Goal: Task Accomplishment & Management: Manage account settings

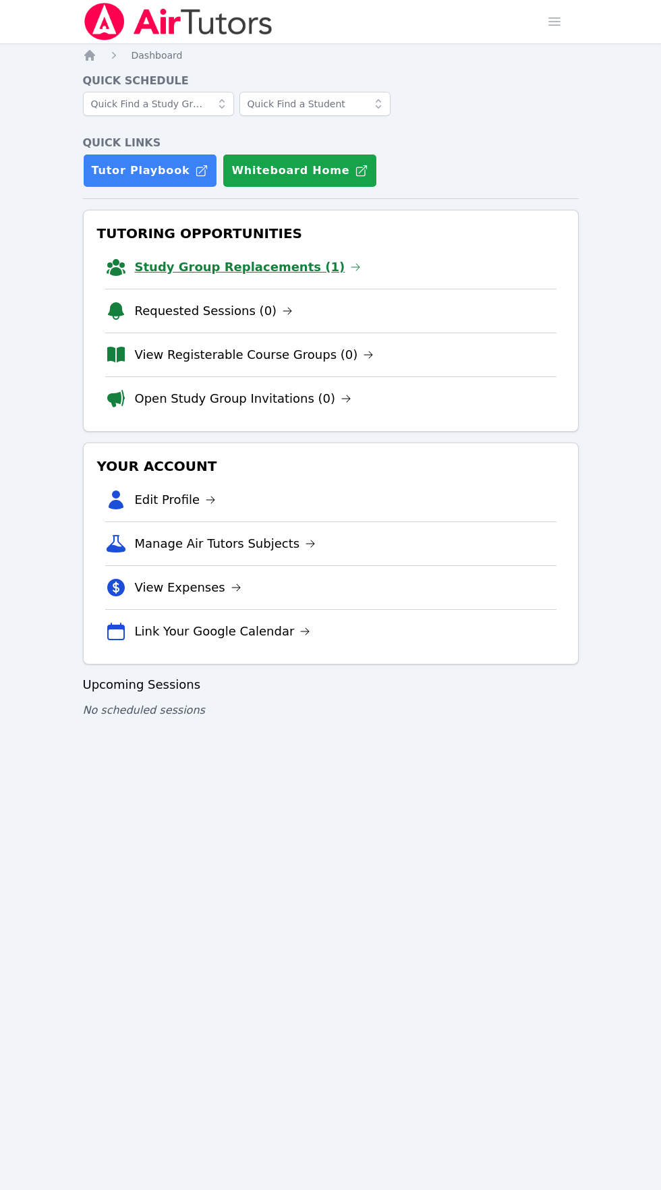
click at [299, 271] on link "Study Group Replacements (1)" at bounding box center [248, 267] width 227 height 19
